Goal: Task Accomplishment & Management: Complete application form

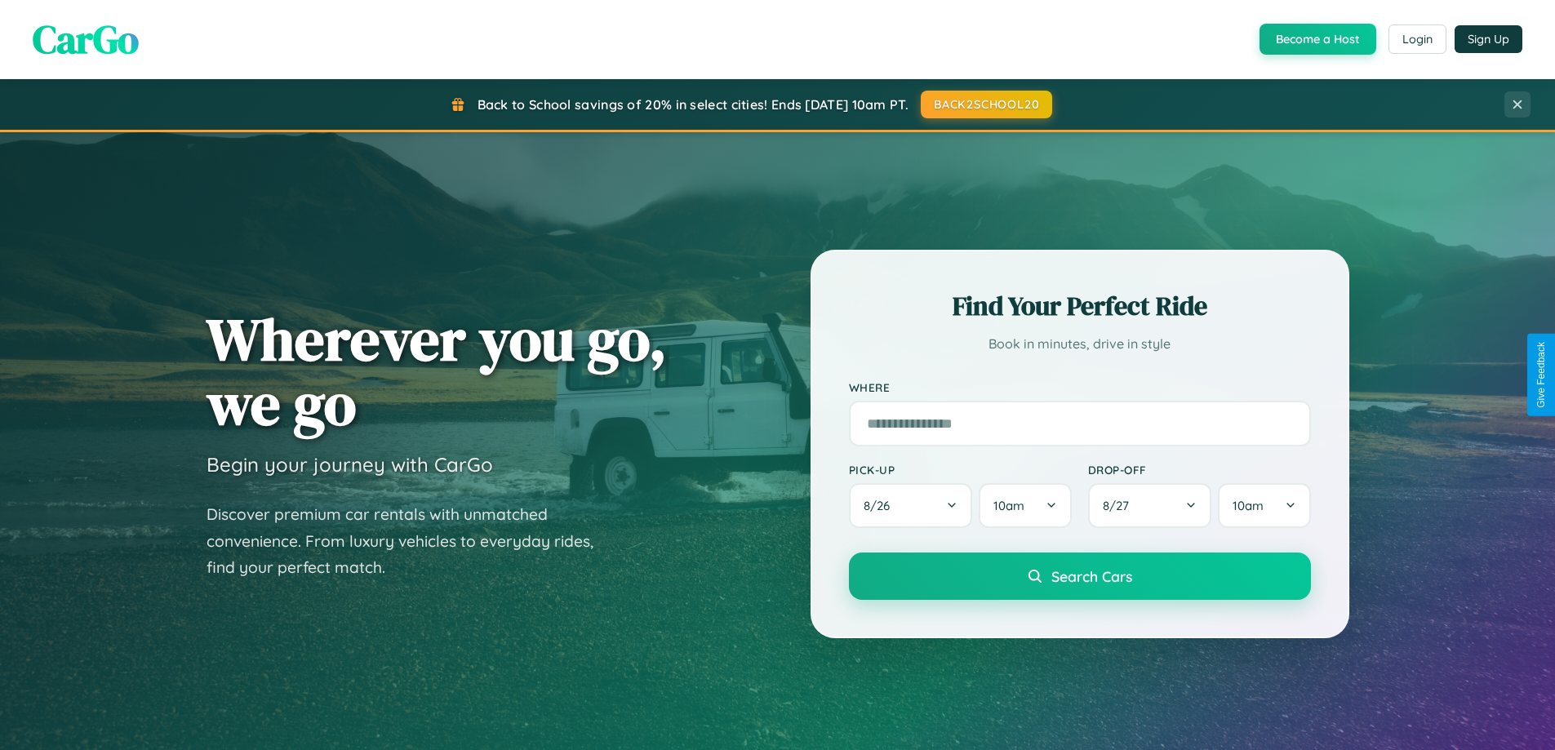
scroll to position [704, 0]
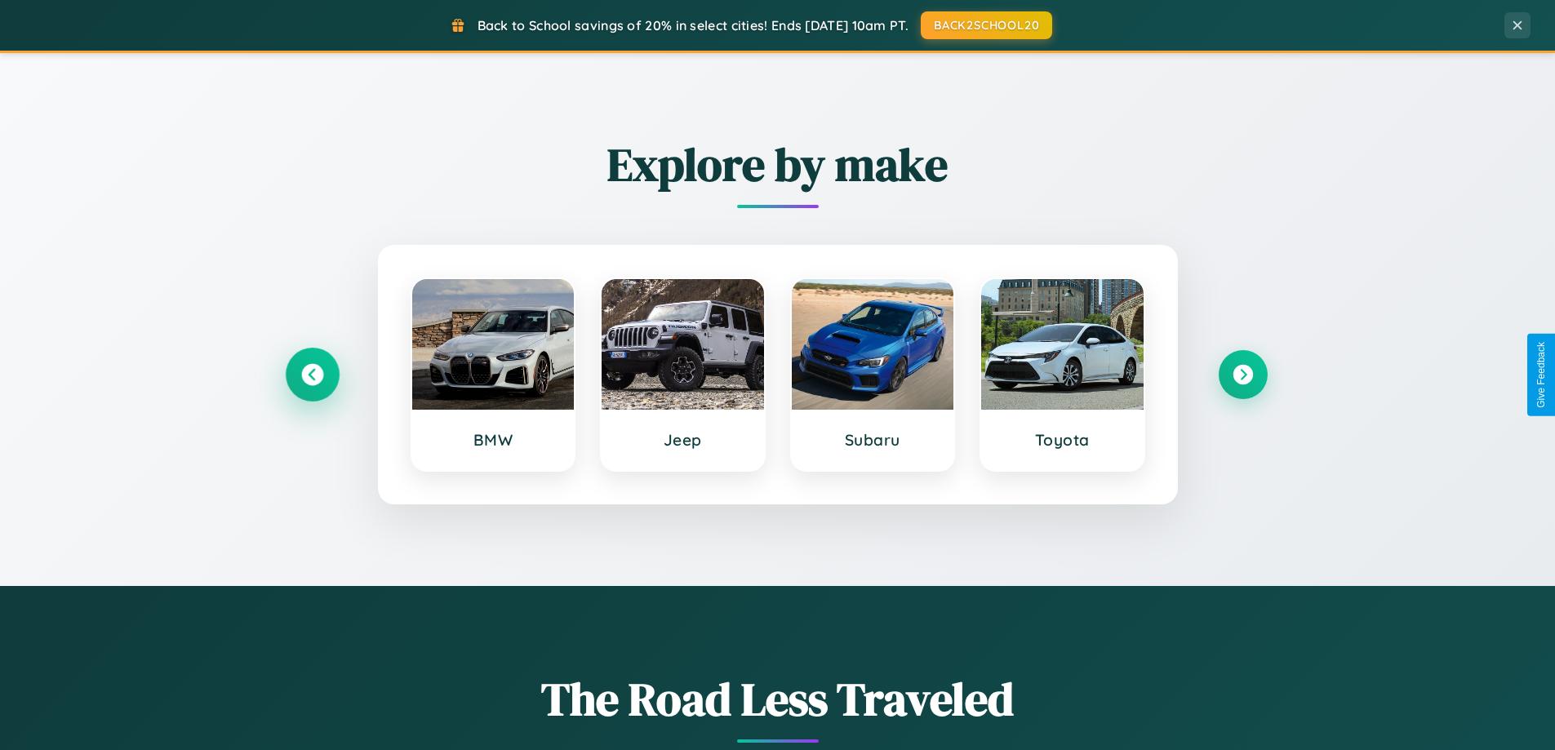
click at [312, 375] on icon at bounding box center [312, 375] width 22 height 22
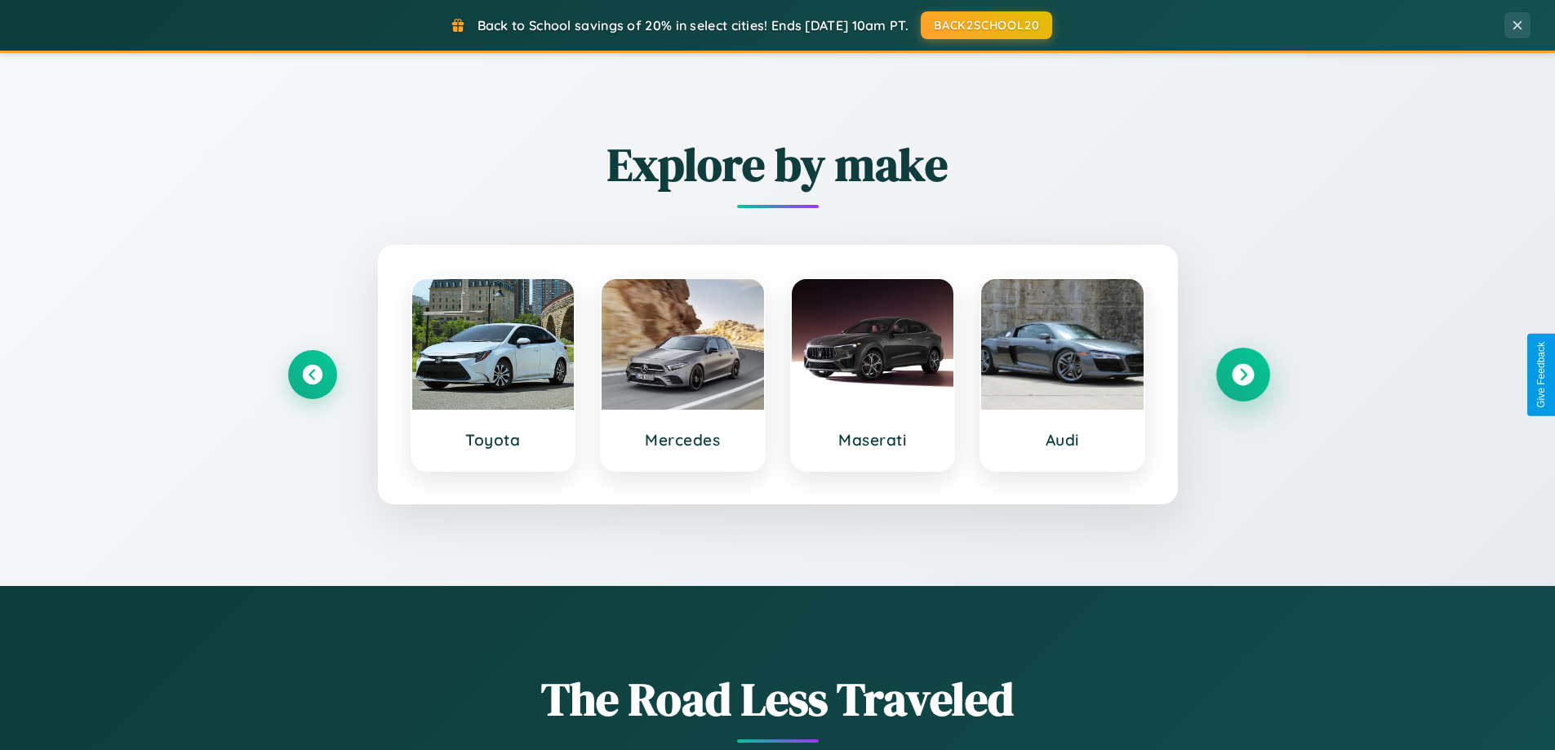
click at [1242, 375] on icon at bounding box center [1243, 375] width 22 height 22
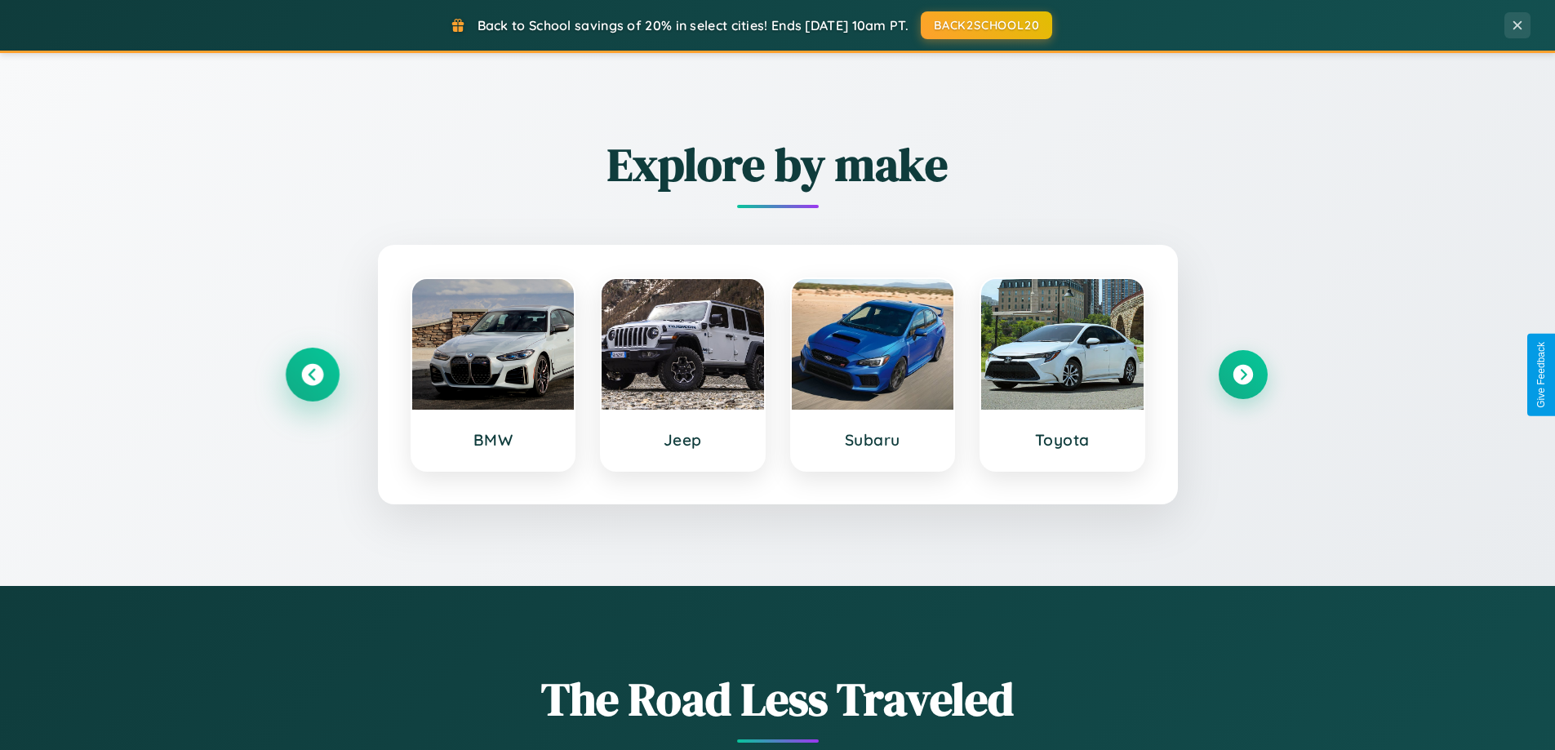
click at [312, 375] on icon at bounding box center [312, 375] width 22 height 22
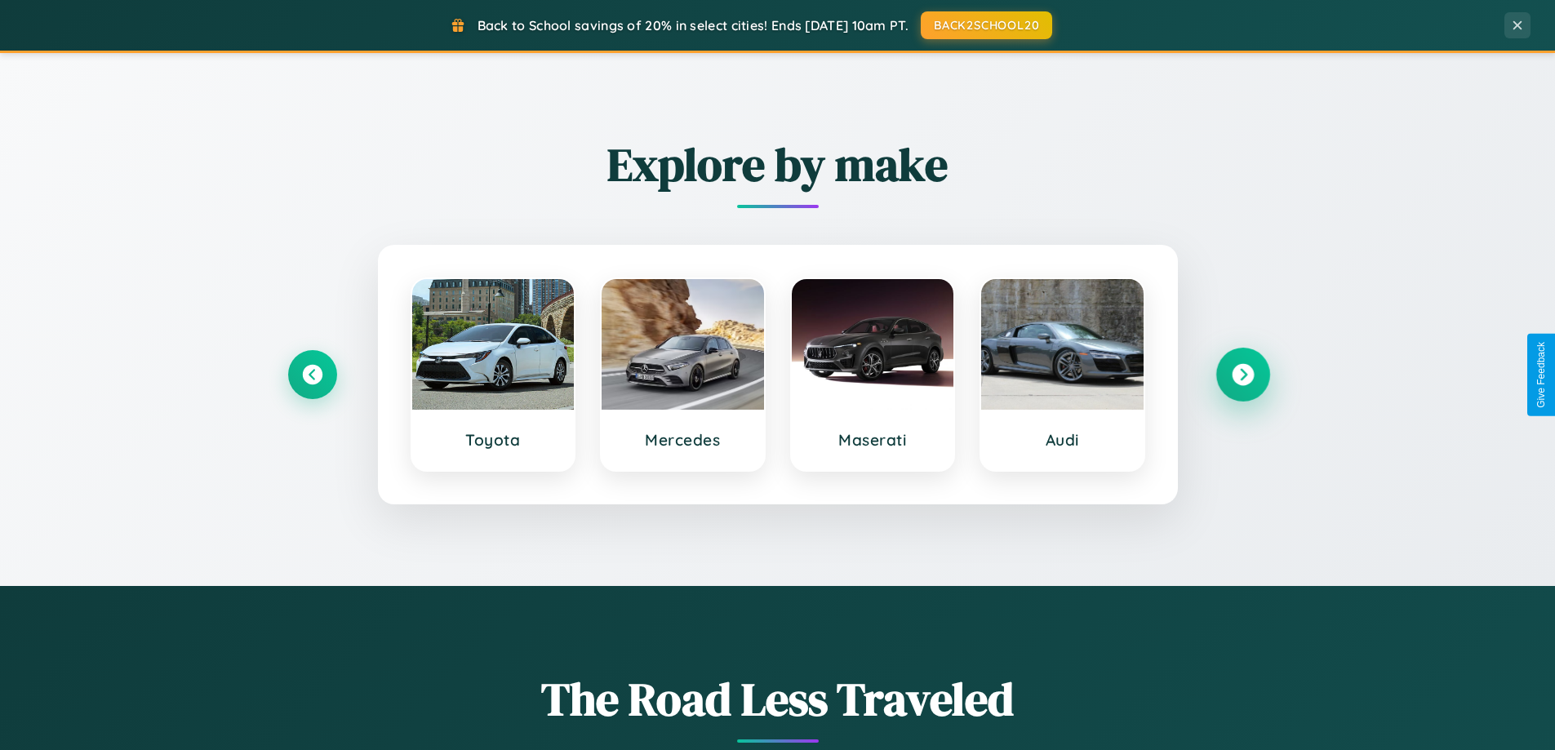
click at [1242, 375] on icon at bounding box center [1243, 375] width 22 height 22
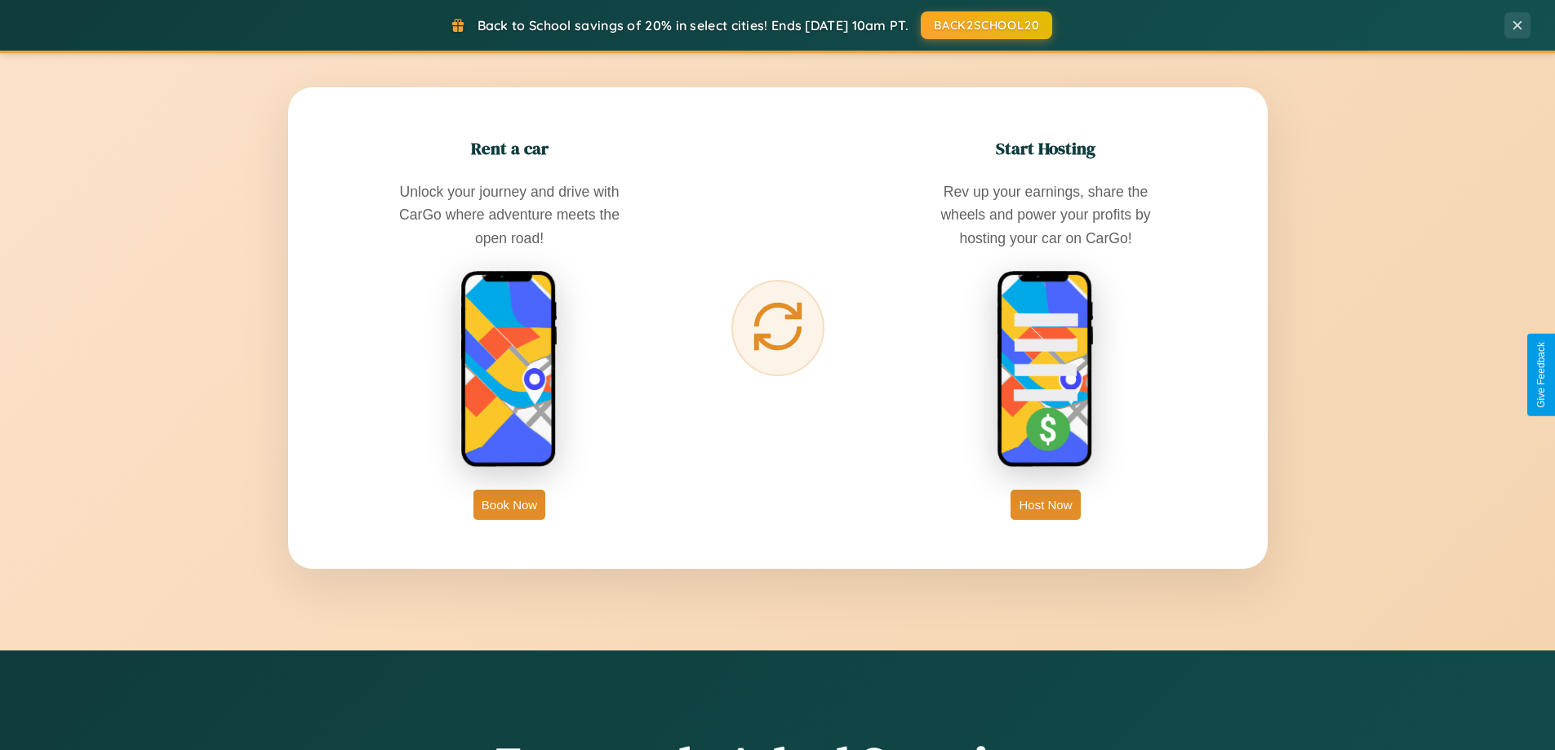
scroll to position [3141, 0]
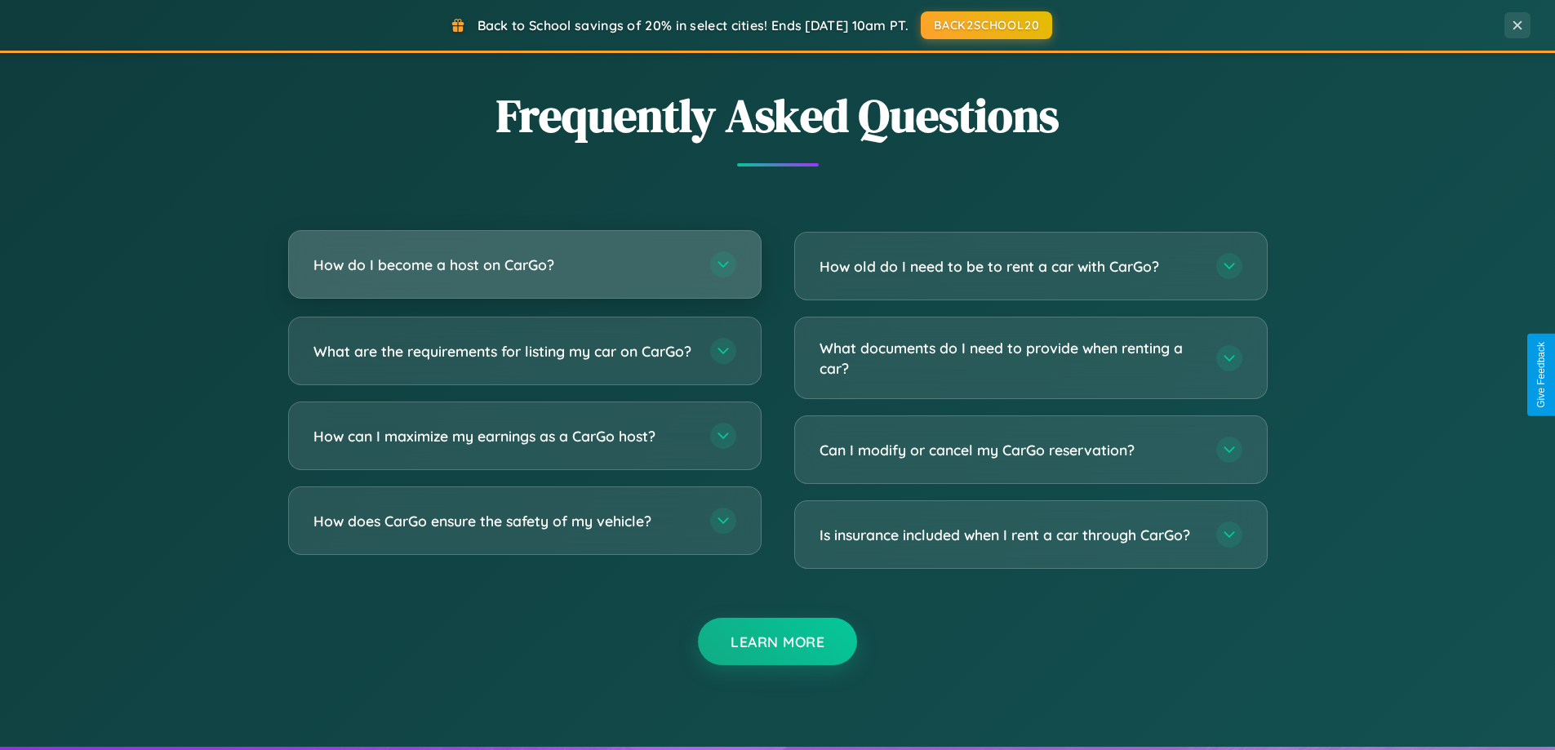
click at [524, 265] on h3 "How do I become a host on CarGo?" at bounding box center [503, 265] width 380 height 20
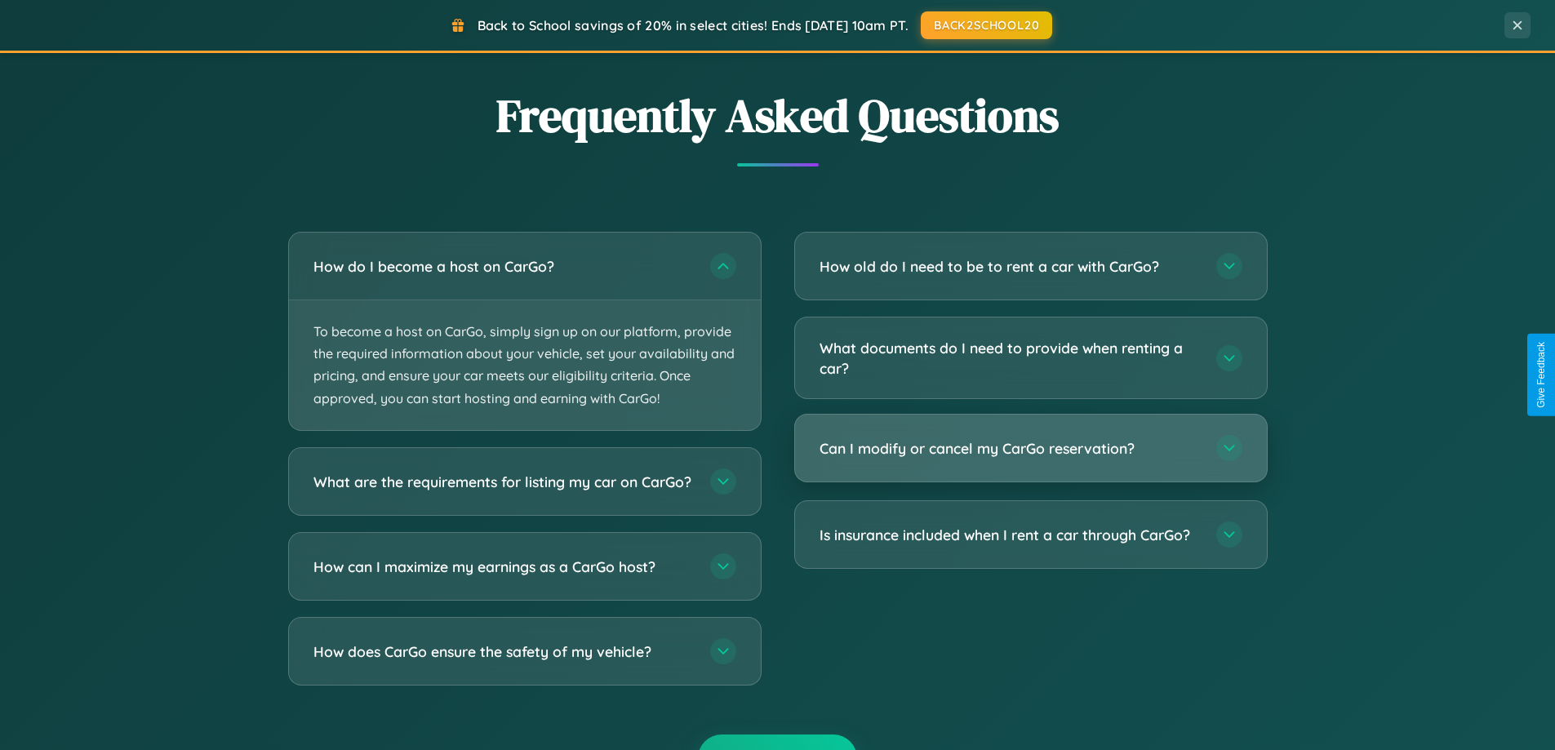
click at [1030, 450] on h3 "Can I modify or cancel my CarGo reservation?" at bounding box center [1009, 448] width 380 height 20
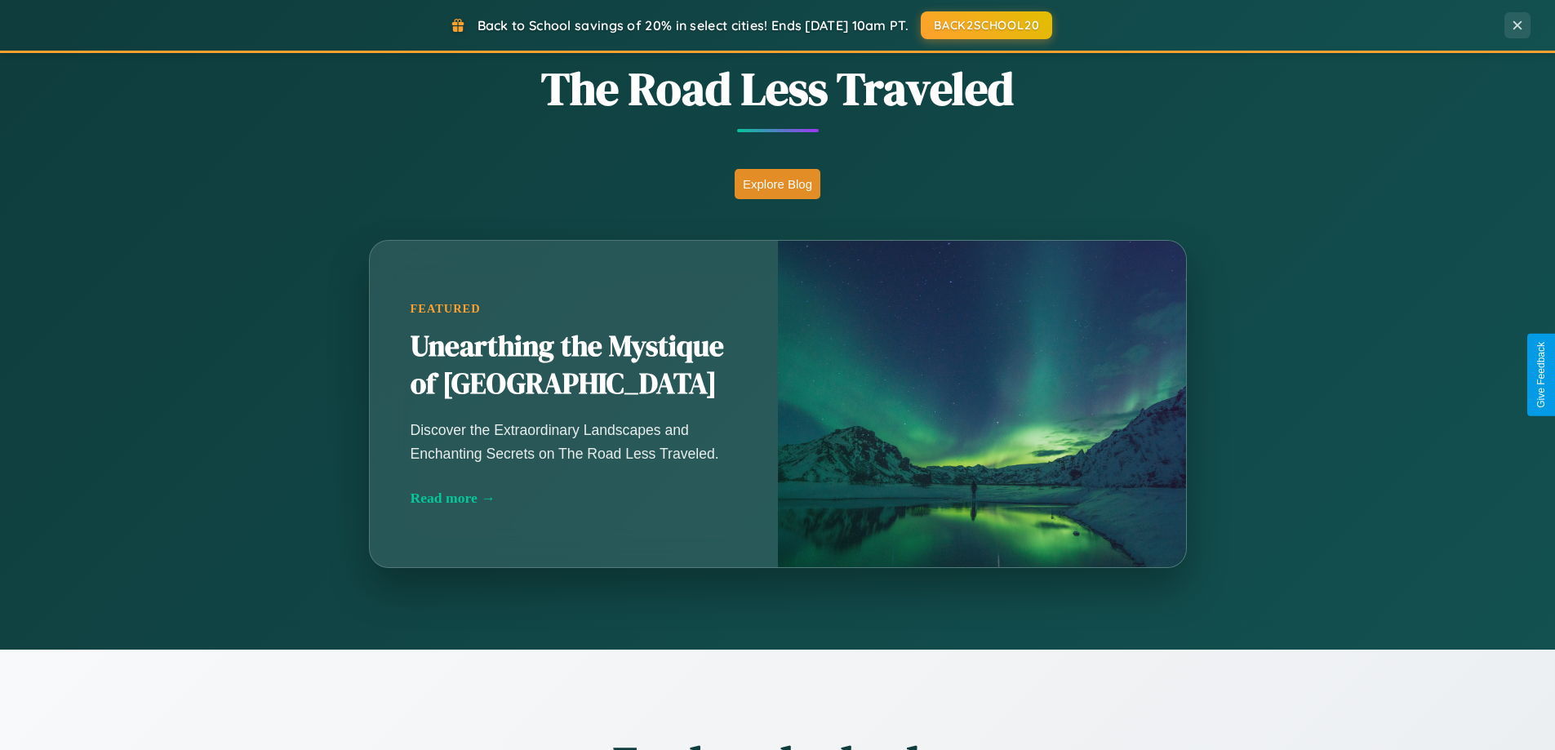
scroll to position [0, 0]
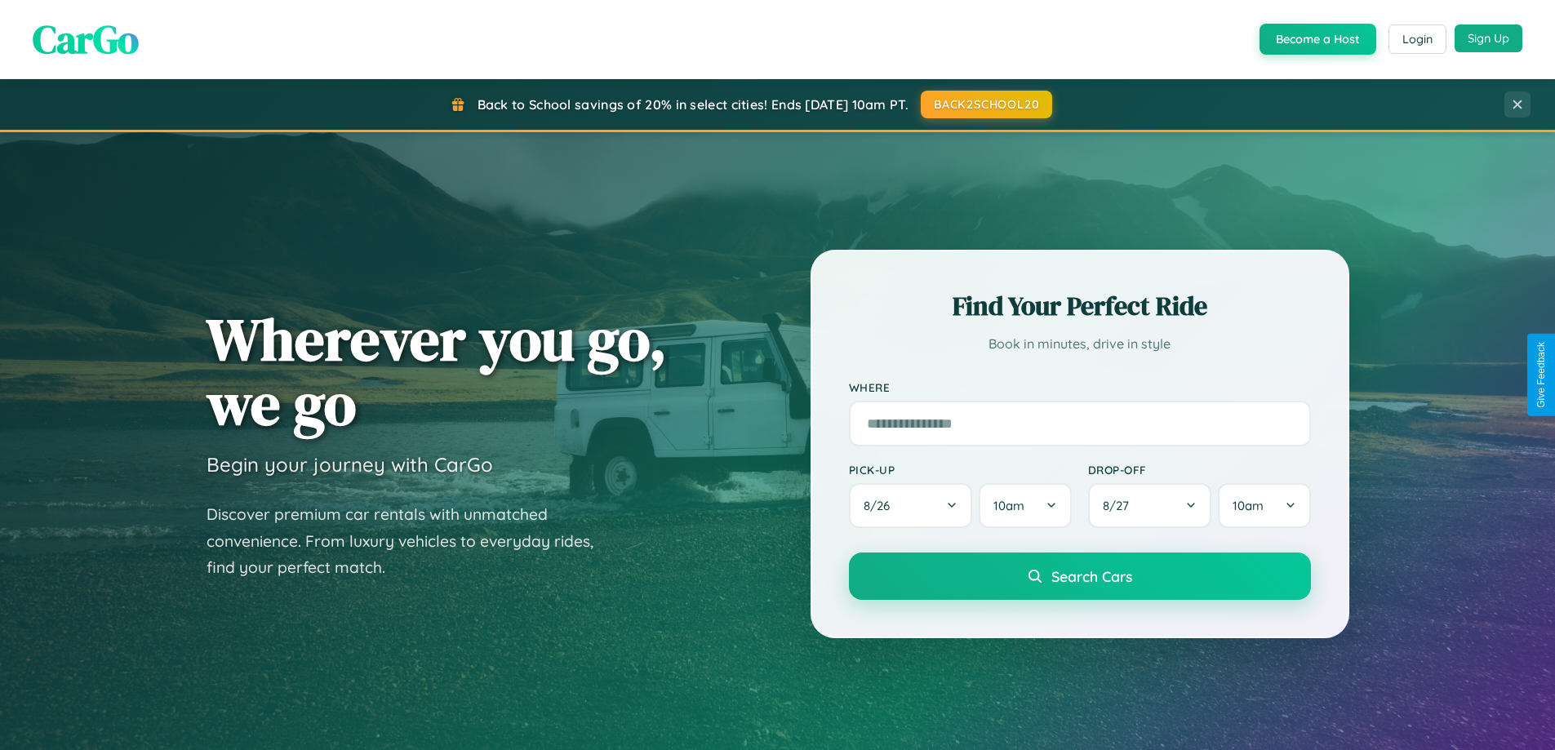
click at [1488, 38] on button "Sign Up" at bounding box center [1488, 38] width 68 height 28
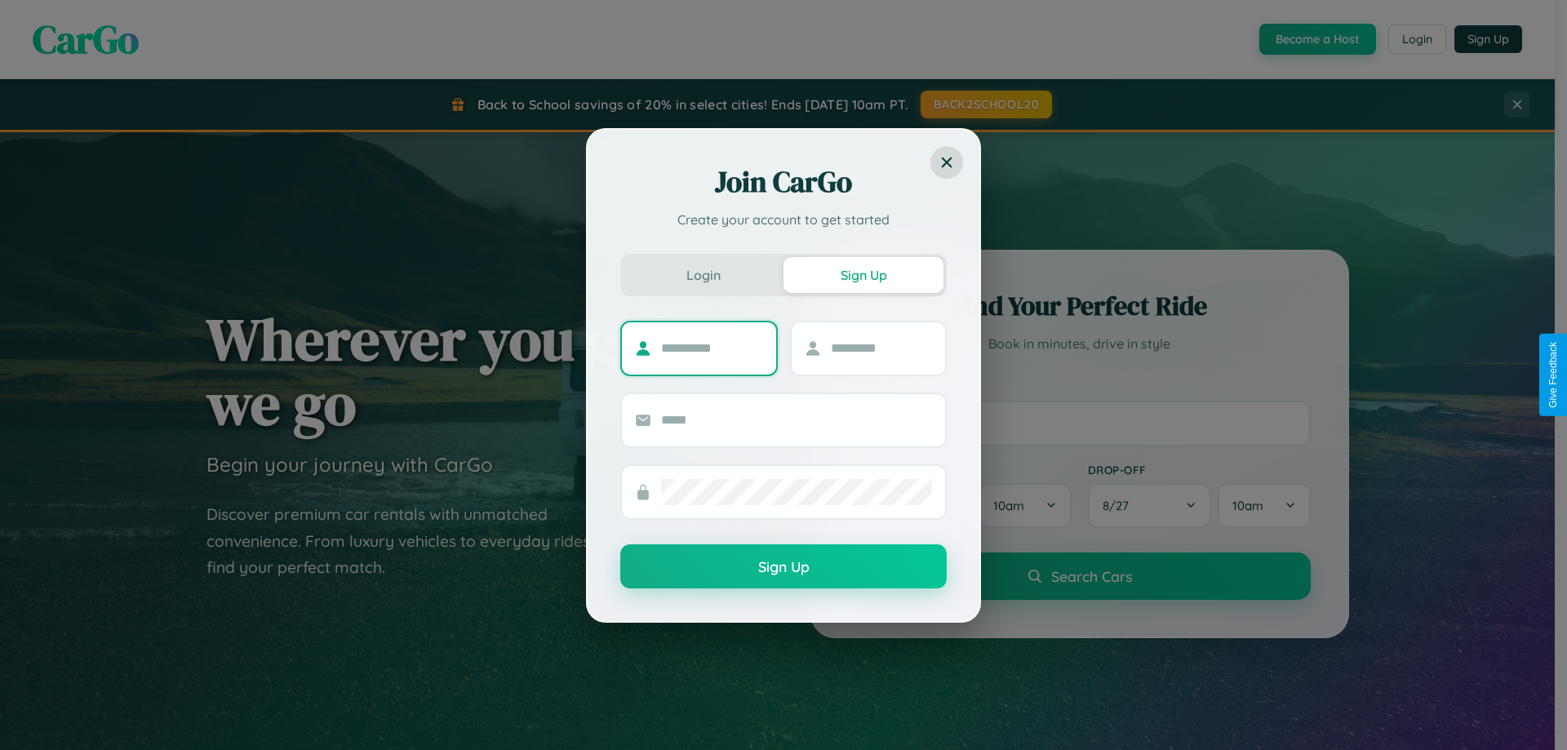
click at [712, 348] on input "text" at bounding box center [712, 348] width 102 height 26
type input "*****"
click at [881, 348] on input "text" at bounding box center [882, 348] width 102 height 26
type input "******"
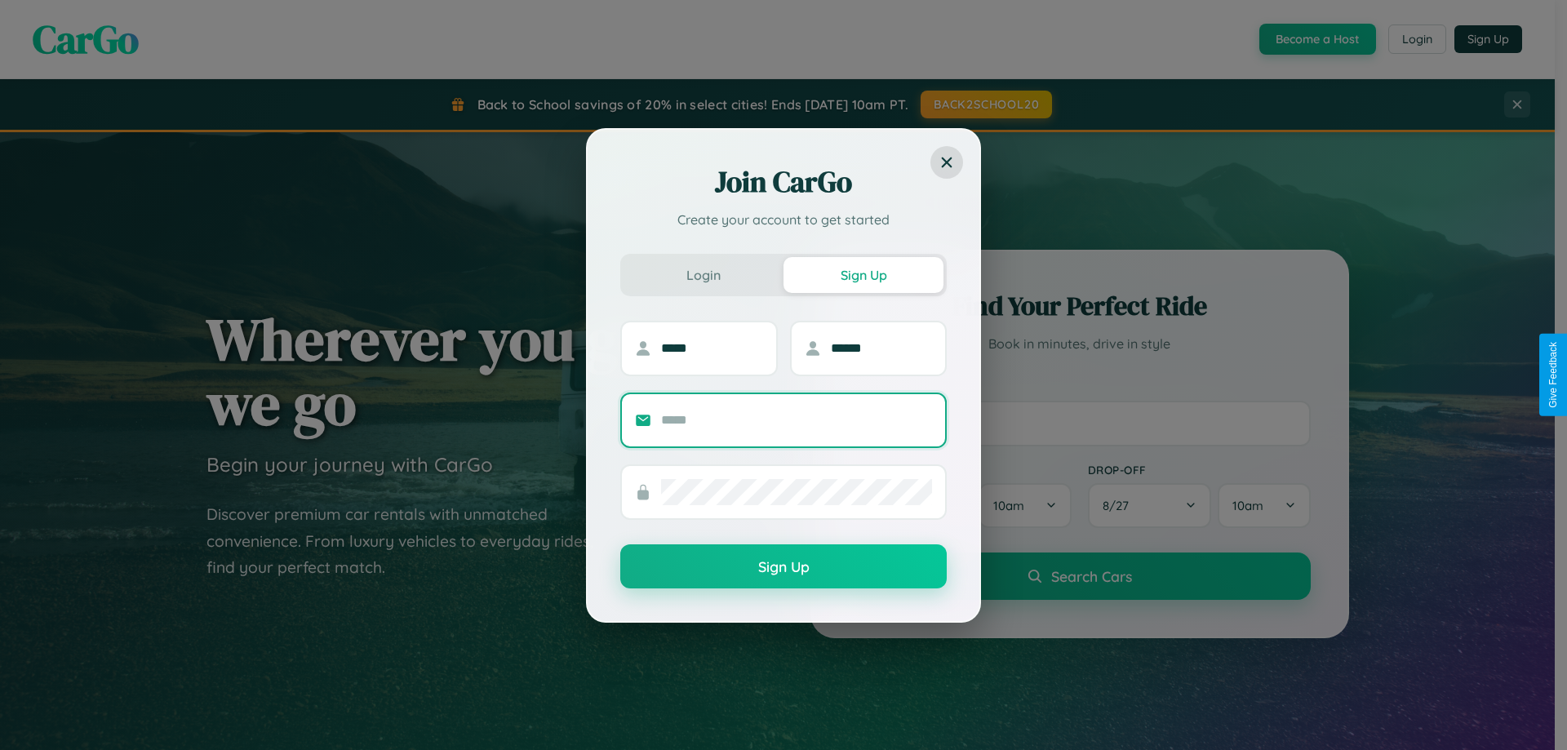
click at [797, 420] on input "text" at bounding box center [796, 420] width 271 height 26
type input "**********"
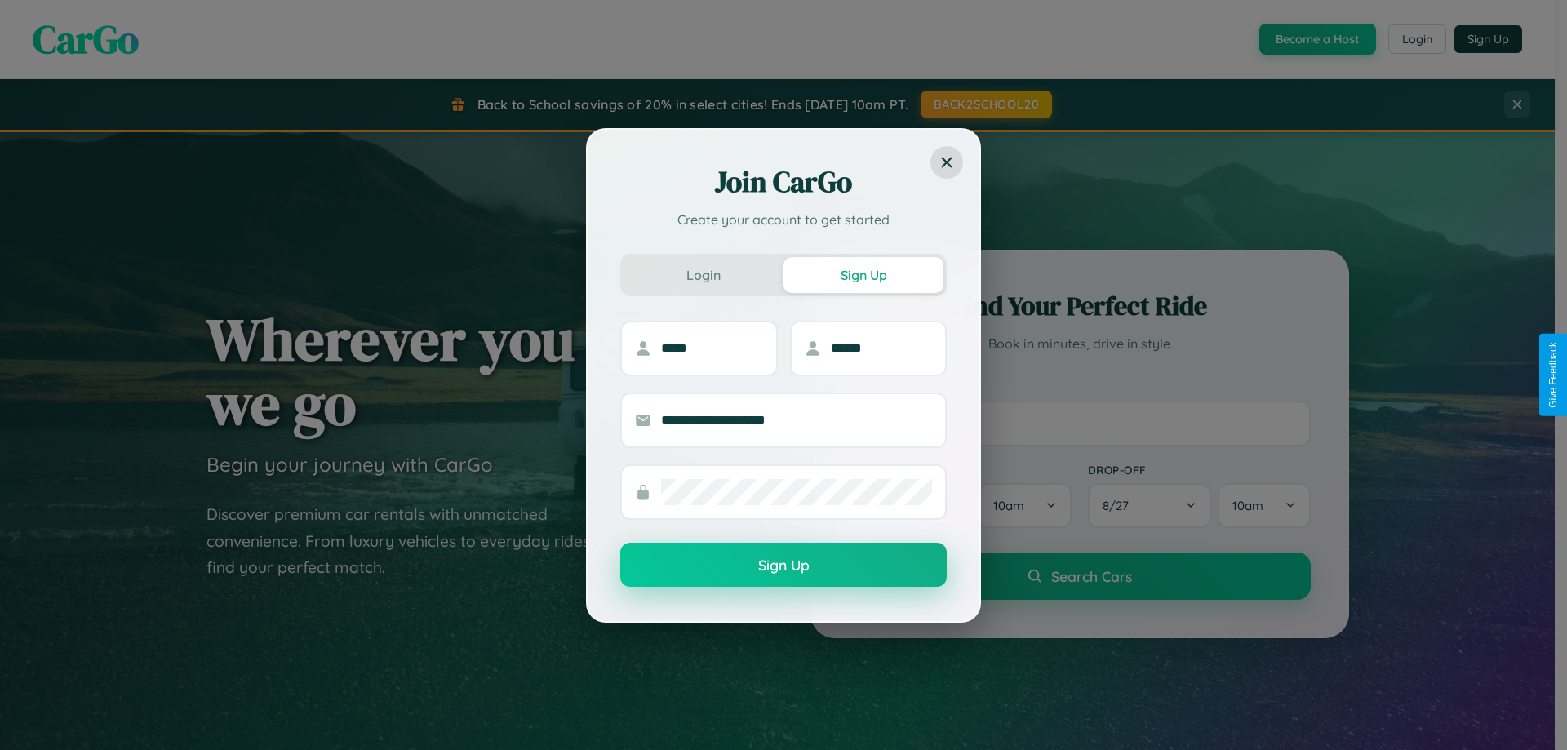
click at [784, 566] on button "Sign Up" at bounding box center [783, 565] width 326 height 44
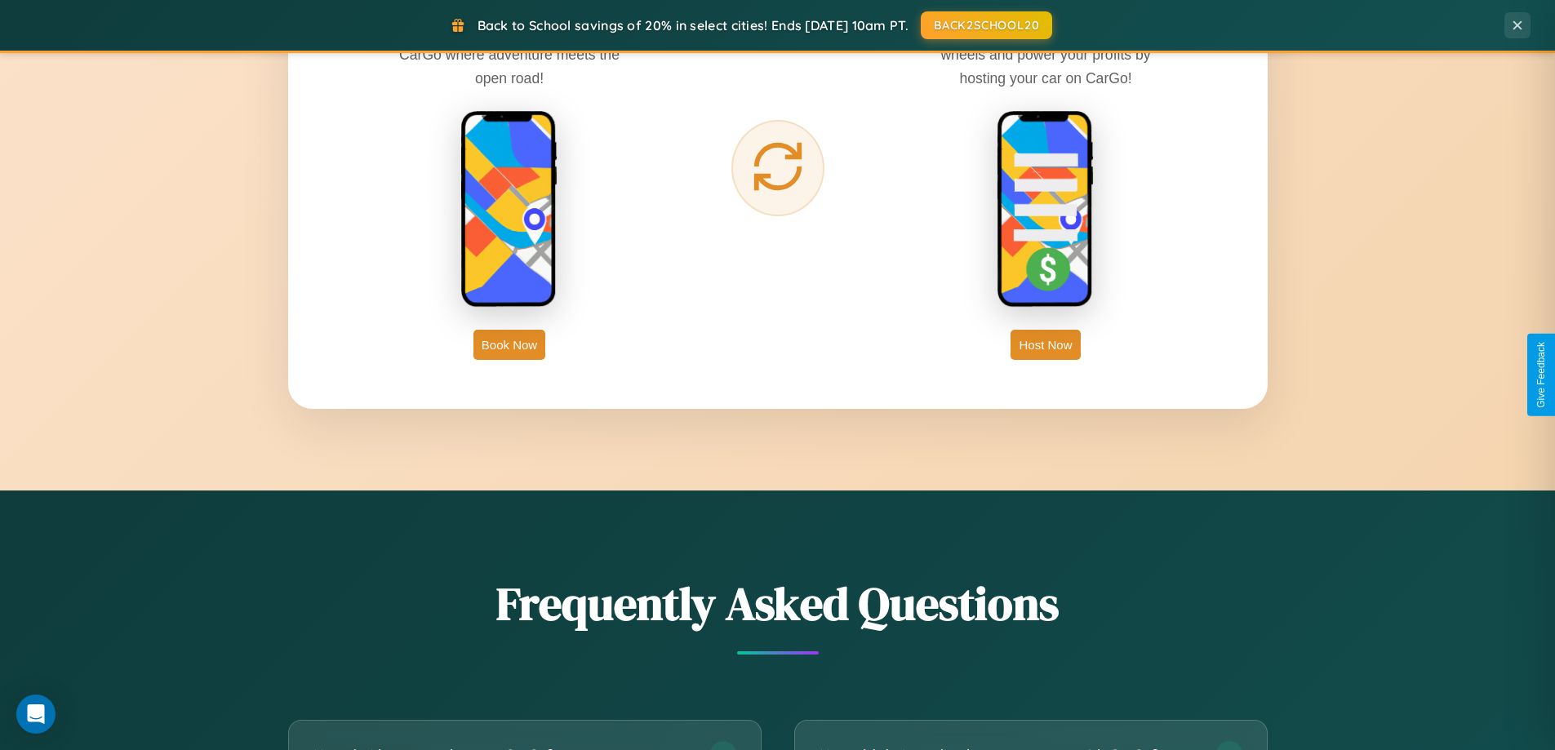
scroll to position [2622, 0]
